Goal: Find specific page/section: Find specific page/section

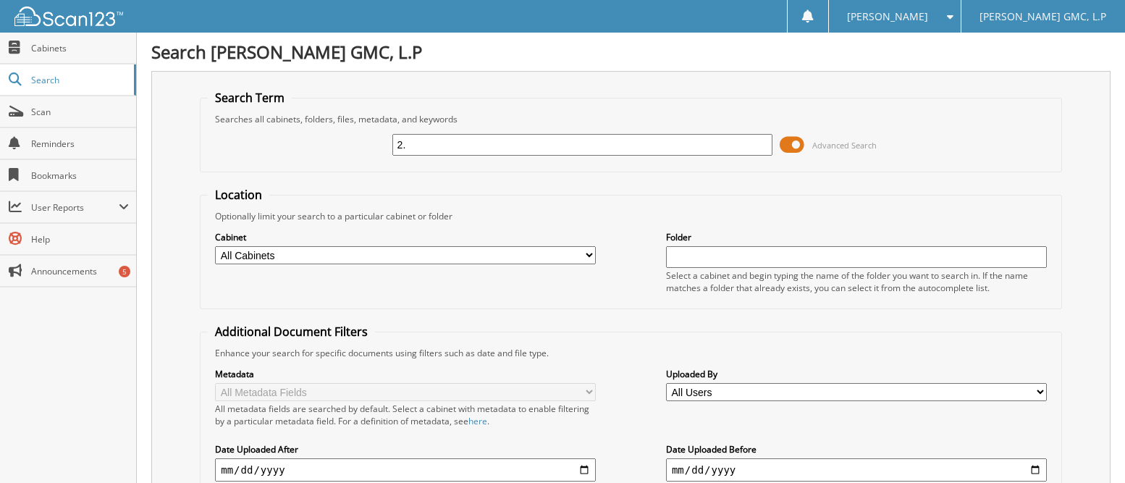
type input "2"
type input "5"
type input "53354"
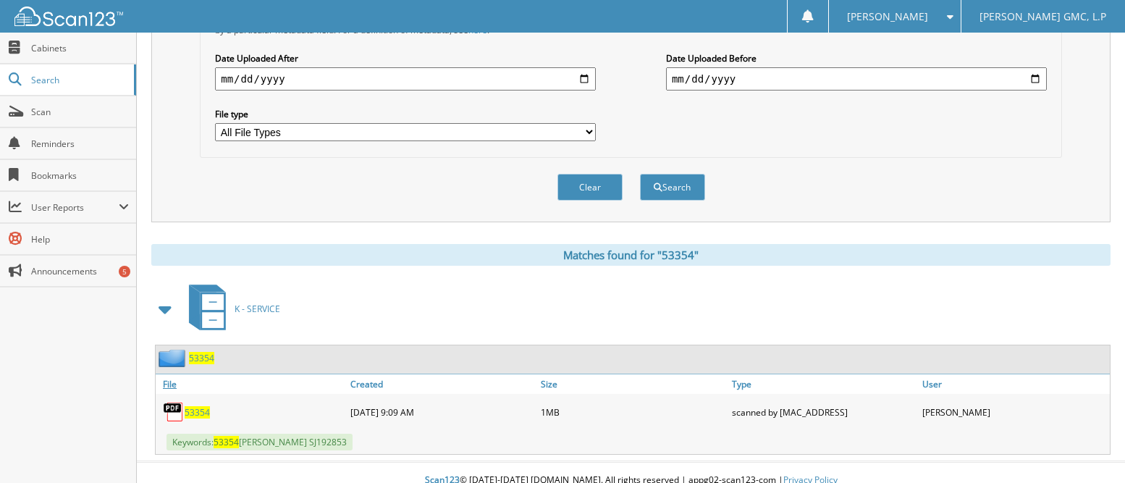
scroll to position [407, 0]
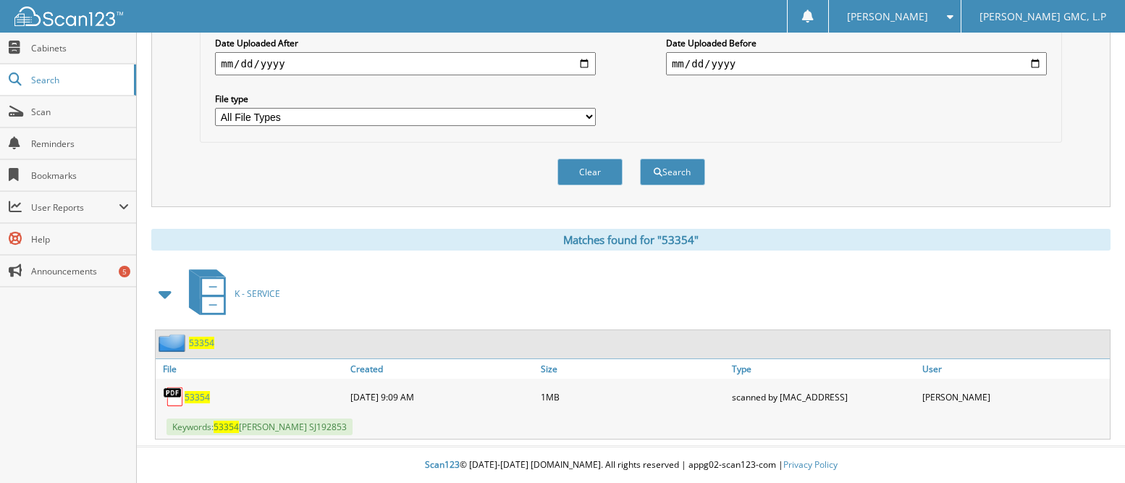
click at [202, 395] on span "53354" at bounding box center [197, 397] width 25 height 12
